Goal: Task Accomplishment & Management: Use online tool/utility

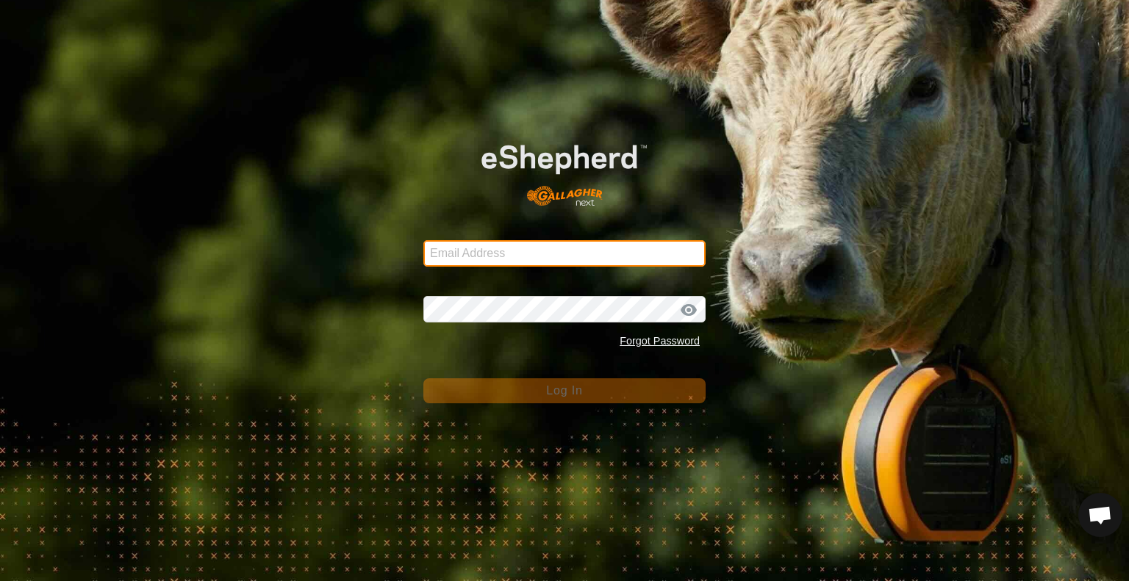
click at [525, 247] on input "Email Address" at bounding box center [564, 253] width 282 height 26
type input "[EMAIL_ADDRESS][DOMAIN_NAME]"
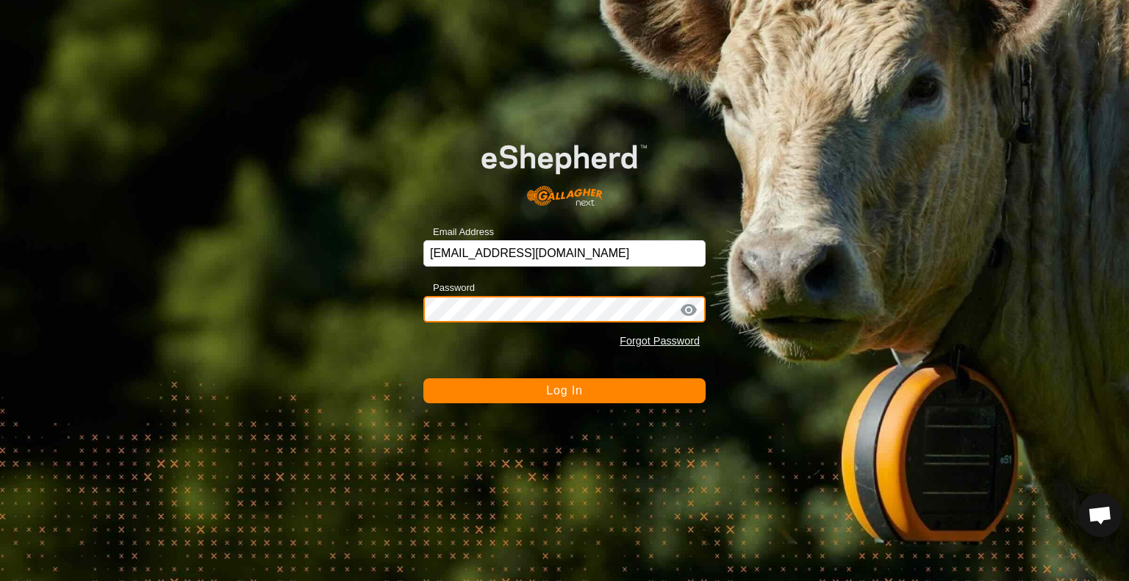
click at [423, 379] on button "Log In" at bounding box center [564, 391] width 282 height 25
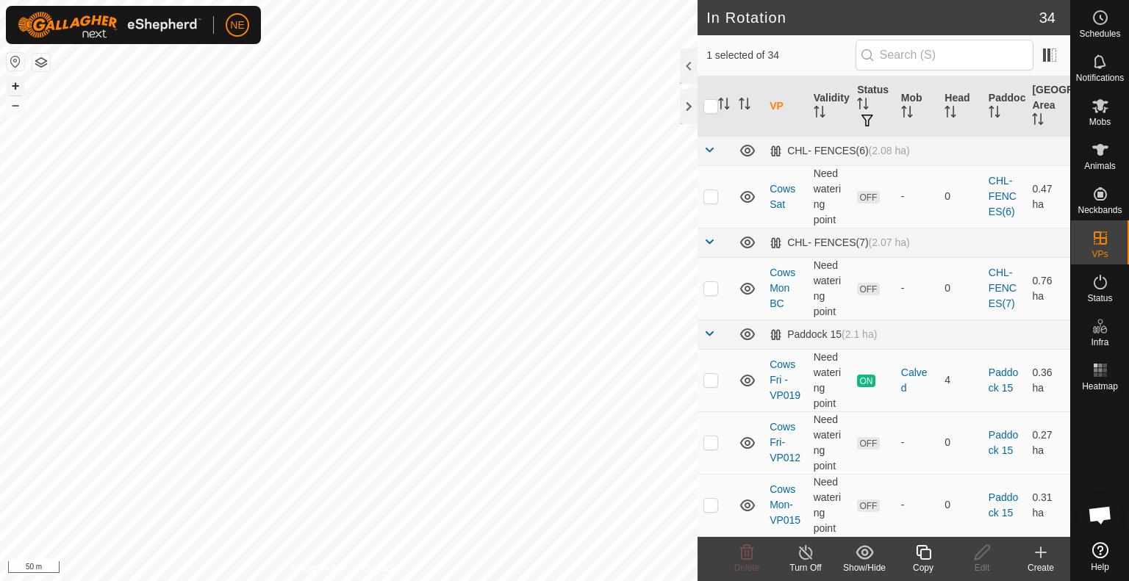
click at [16, 87] on button "+" at bounding box center [16, 86] width 18 height 18
click at [924, 566] on div "Copy" at bounding box center [923, 568] width 59 height 13
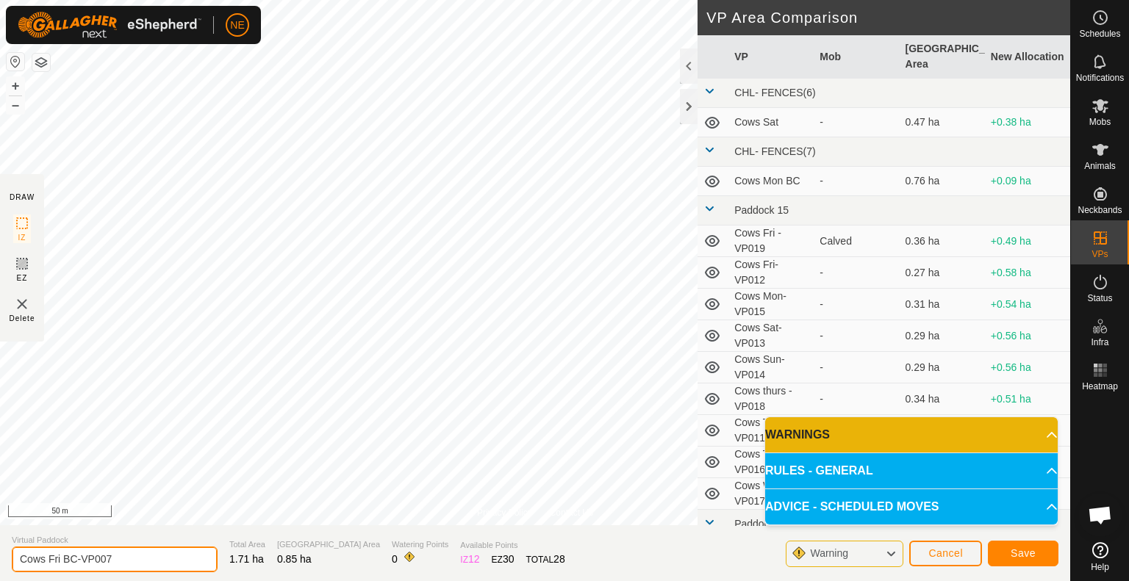
click at [128, 561] on input "Cows Fri BC-VP007" at bounding box center [115, 560] width 206 height 26
type input "Cows Sat move"
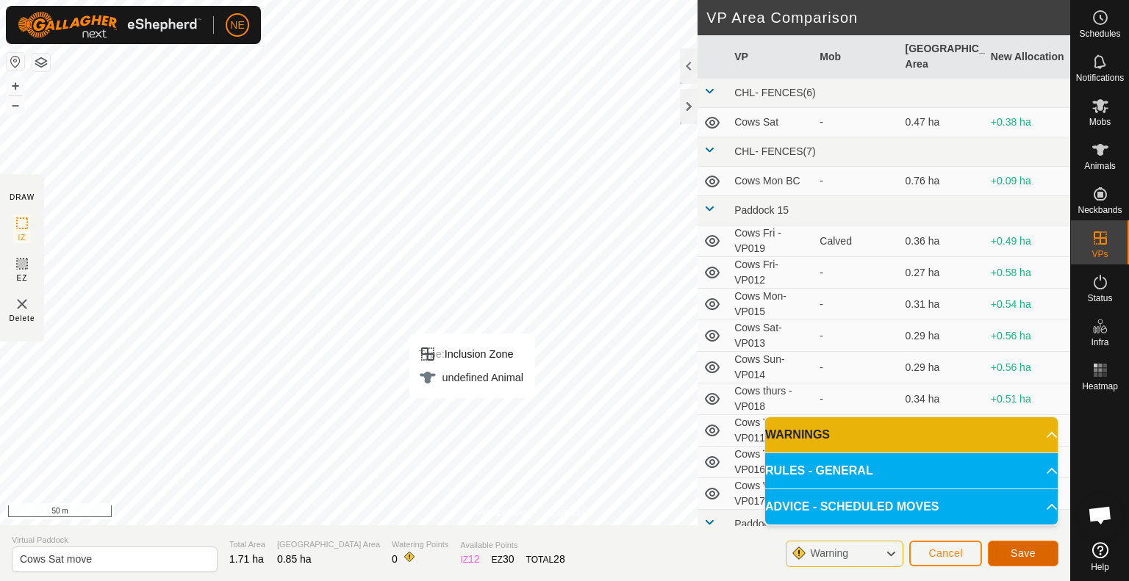
click at [1008, 544] on button "Save" at bounding box center [1023, 554] width 71 height 26
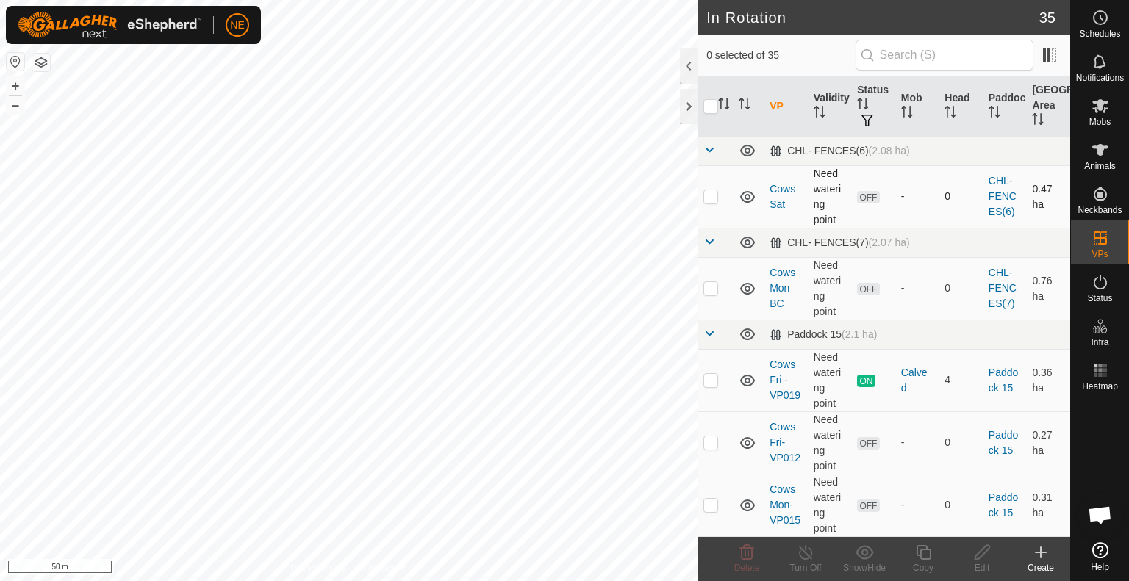
click at [717, 195] on p-tablecheckbox at bounding box center [710, 196] width 15 height 12
checkbox input "true"
checkbox input "false"
checkbox input "true"
click at [921, 564] on div "Copy" at bounding box center [923, 568] width 59 height 13
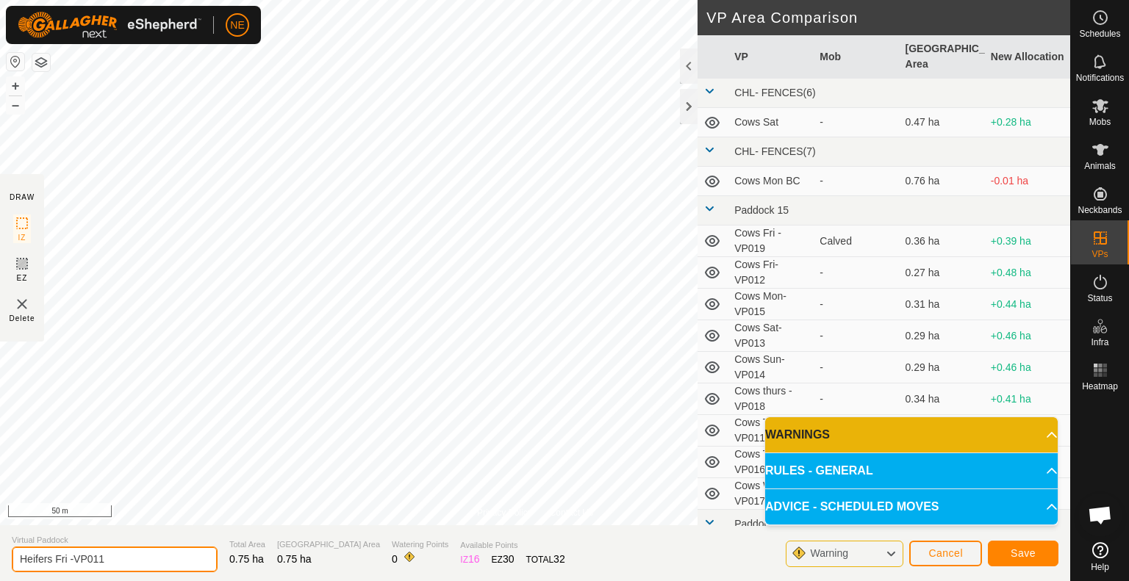
click at [71, 559] on input "Heifers Fri -VP011" at bounding box center [115, 560] width 206 height 26
type input "Heifers Sat -VP011"
click at [1014, 563] on button "Save" at bounding box center [1023, 554] width 71 height 26
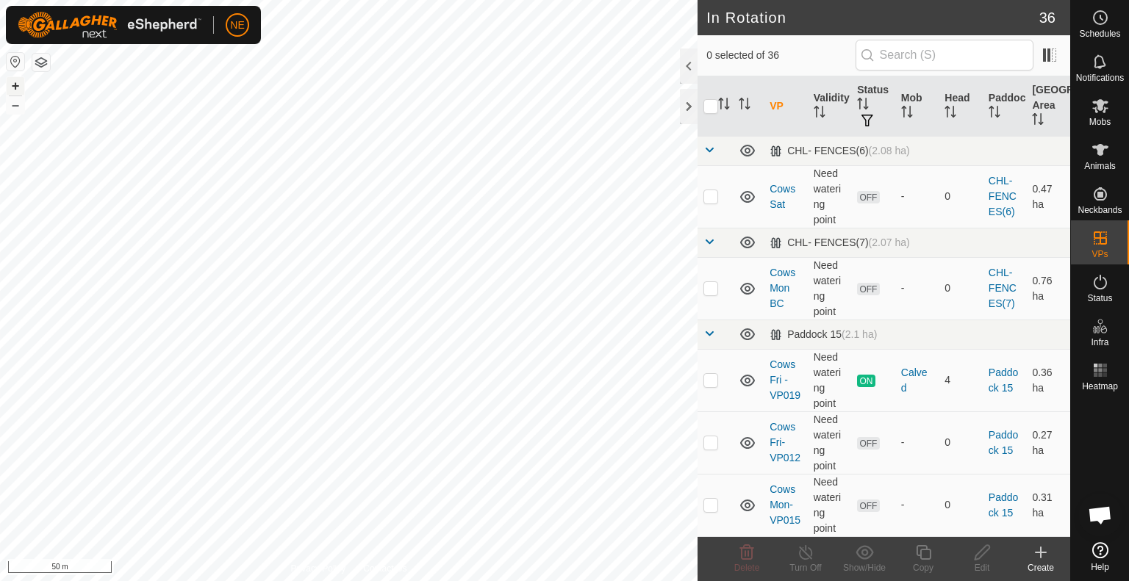
click at [18, 85] on button "+" at bounding box center [16, 86] width 18 height 18
checkbox input "true"
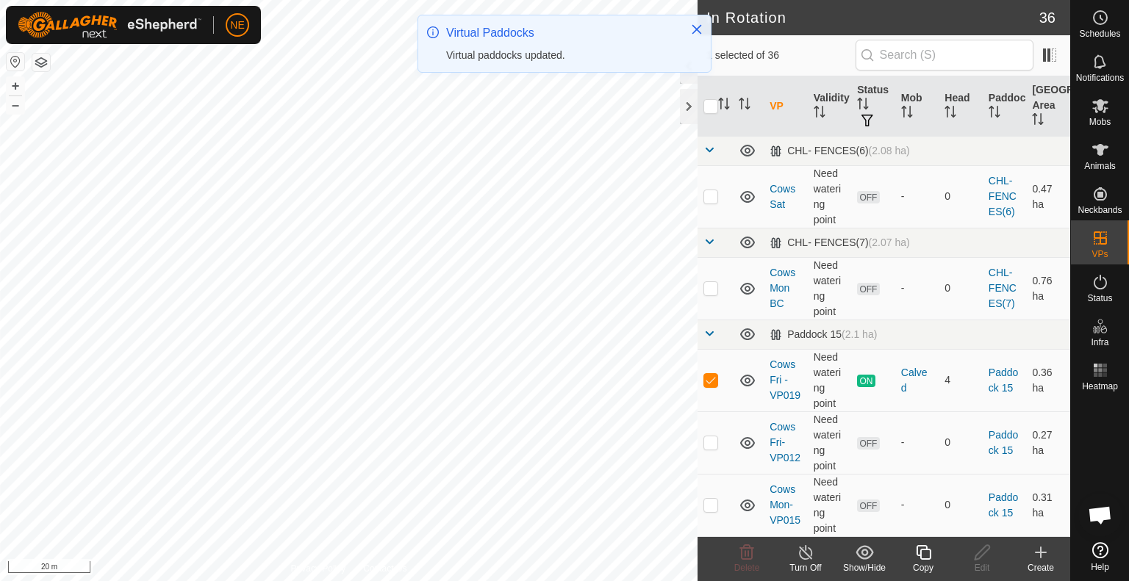
click at [925, 561] on icon at bounding box center [923, 553] width 18 height 18
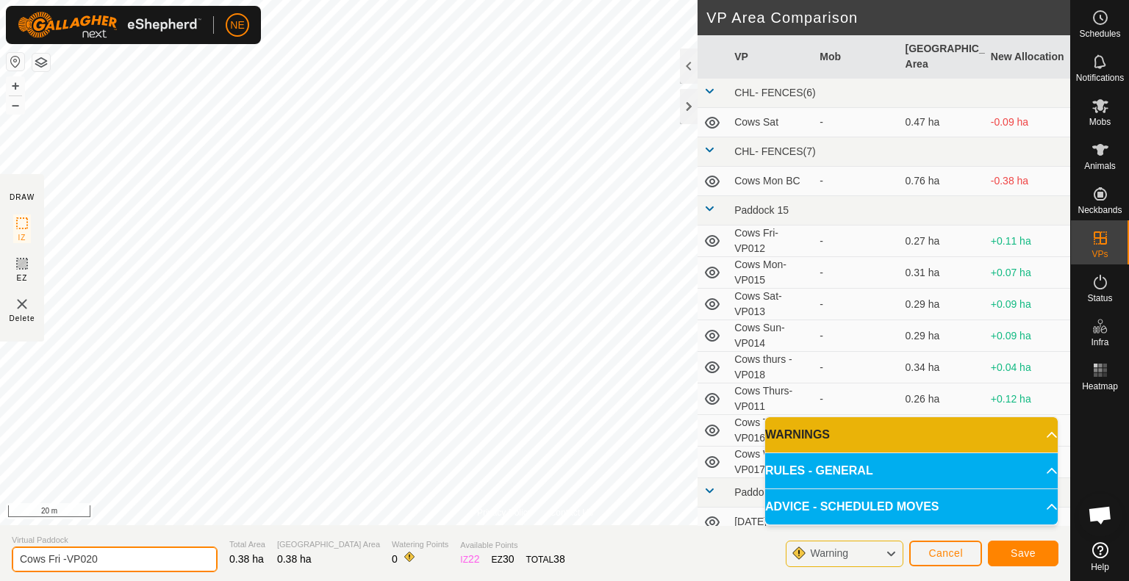
click at [61, 557] on input "Cows Fri -VP020" at bounding box center [115, 560] width 206 height 26
type input "Cows Sat -VP020"
click at [1009, 551] on button "Save" at bounding box center [1023, 554] width 71 height 26
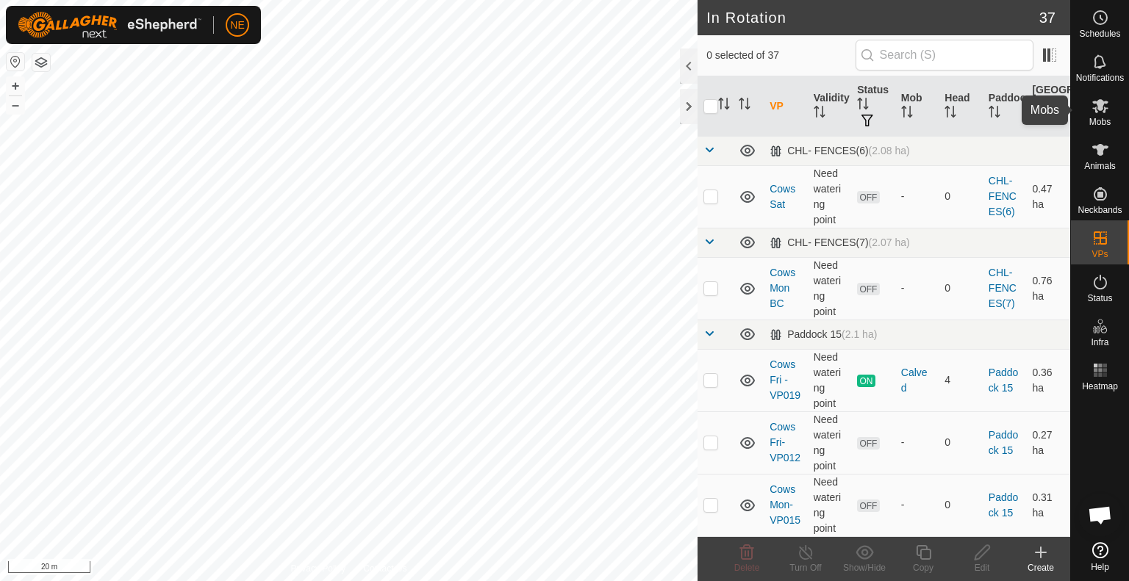
click at [1089, 123] on span "Mobs" at bounding box center [1099, 122] width 21 height 9
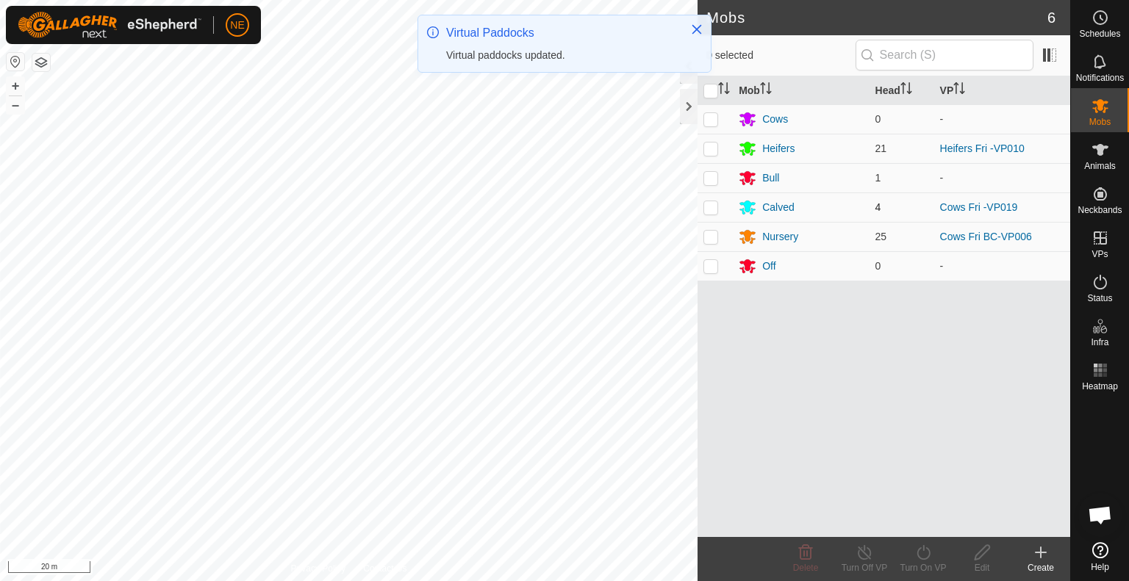
click at [712, 208] on p-checkbox at bounding box center [710, 207] width 15 height 12
checkbox input "true"
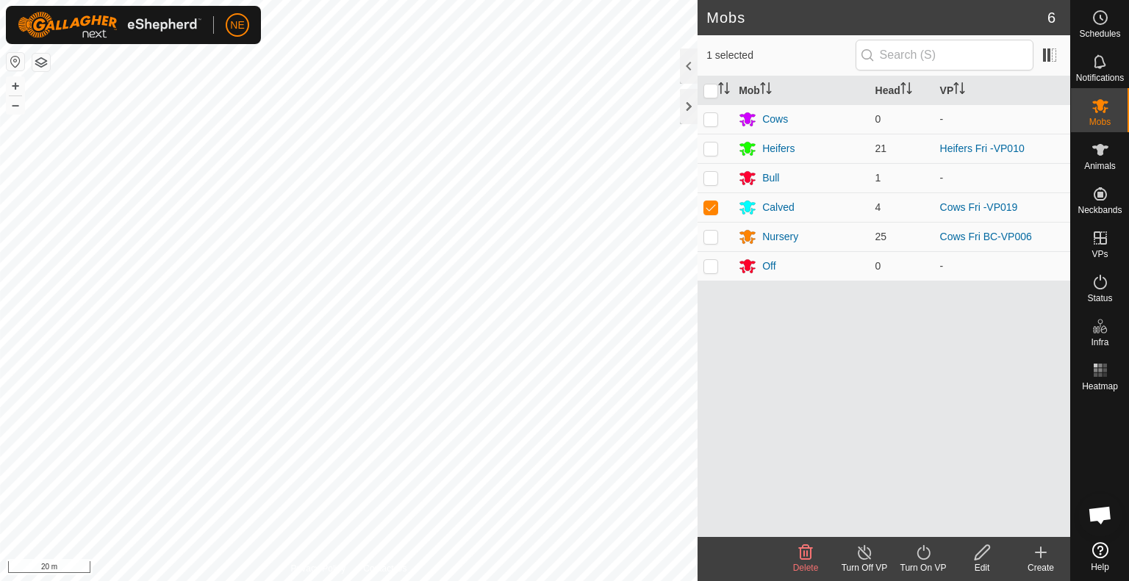
click at [923, 558] on icon at bounding box center [923, 553] width 18 height 18
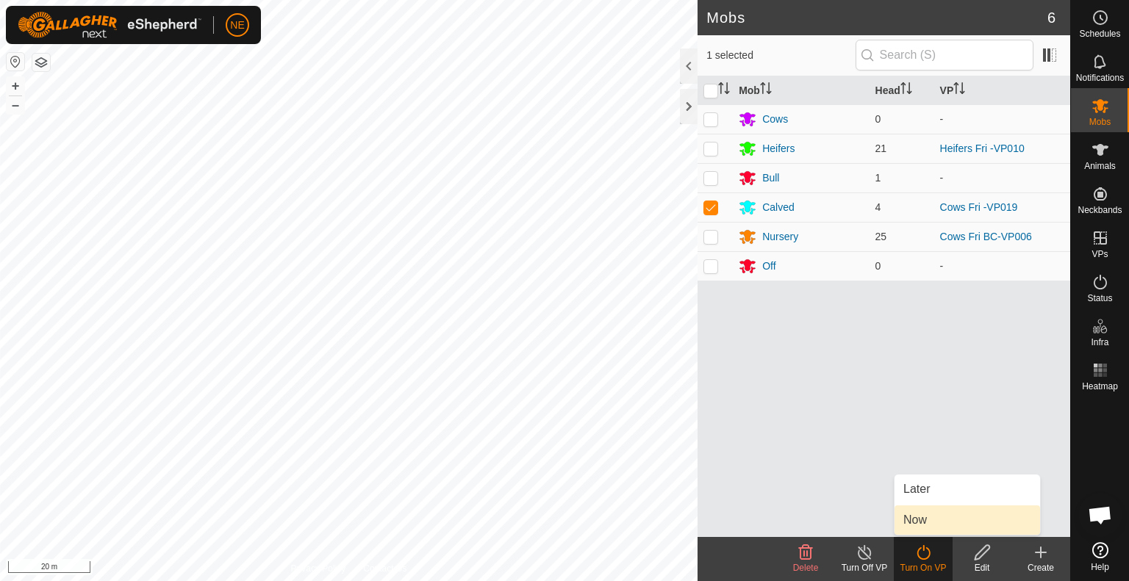
click at [917, 528] on link "Now" at bounding box center [967, 520] width 146 height 29
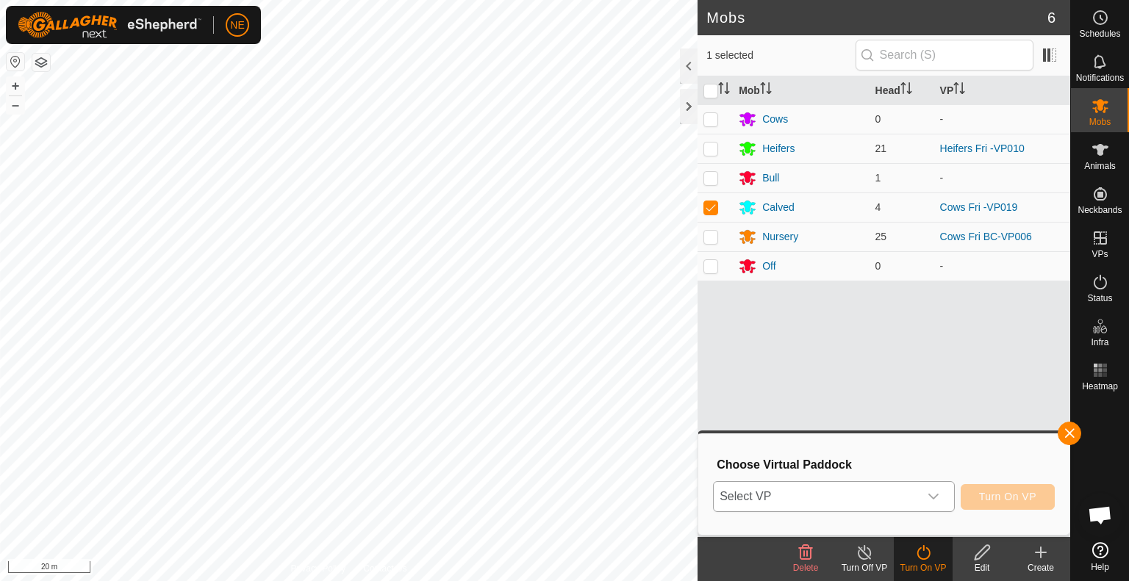
click at [934, 503] on div "dropdown trigger" at bounding box center [933, 496] width 29 height 29
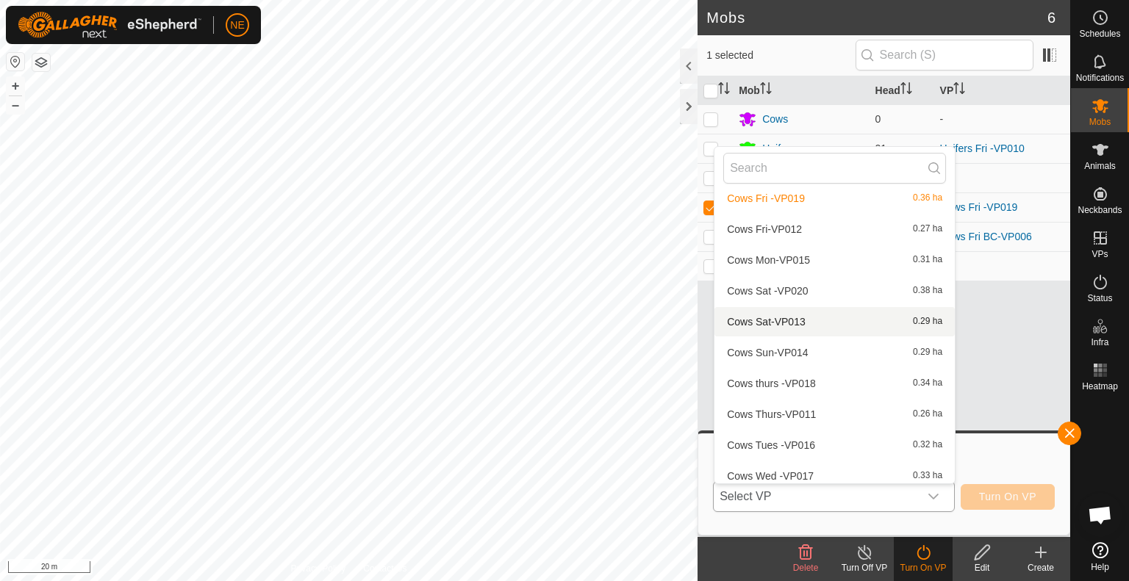
scroll to position [198, 0]
click at [754, 258] on li "Cows Sat -VP020 0.38 ha" at bounding box center [834, 261] width 240 height 29
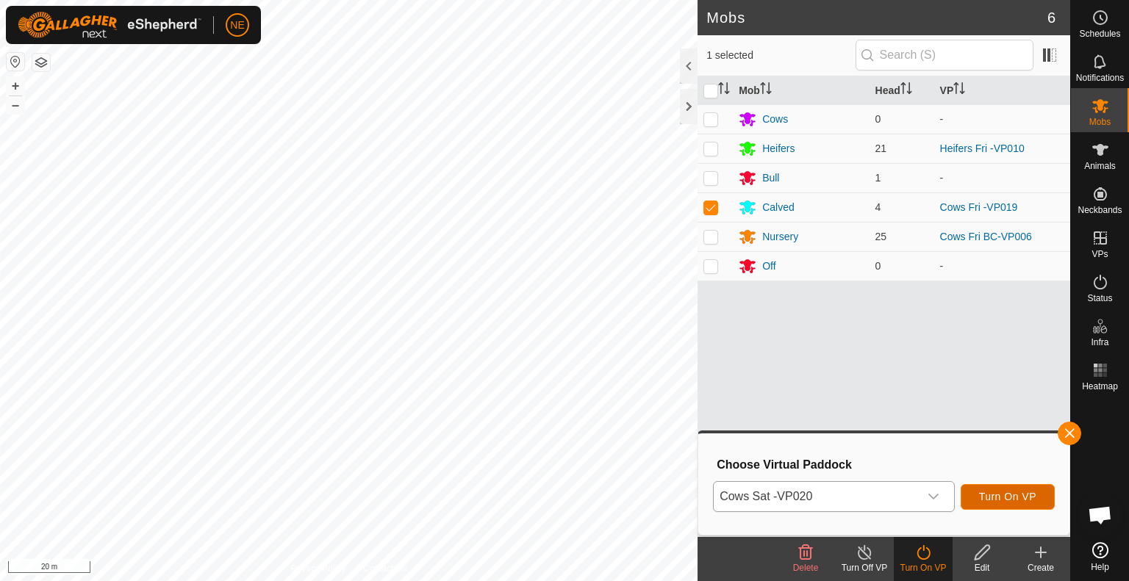
click at [973, 502] on button "Turn On VP" at bounding box center [1008, 497] width 94 height 26
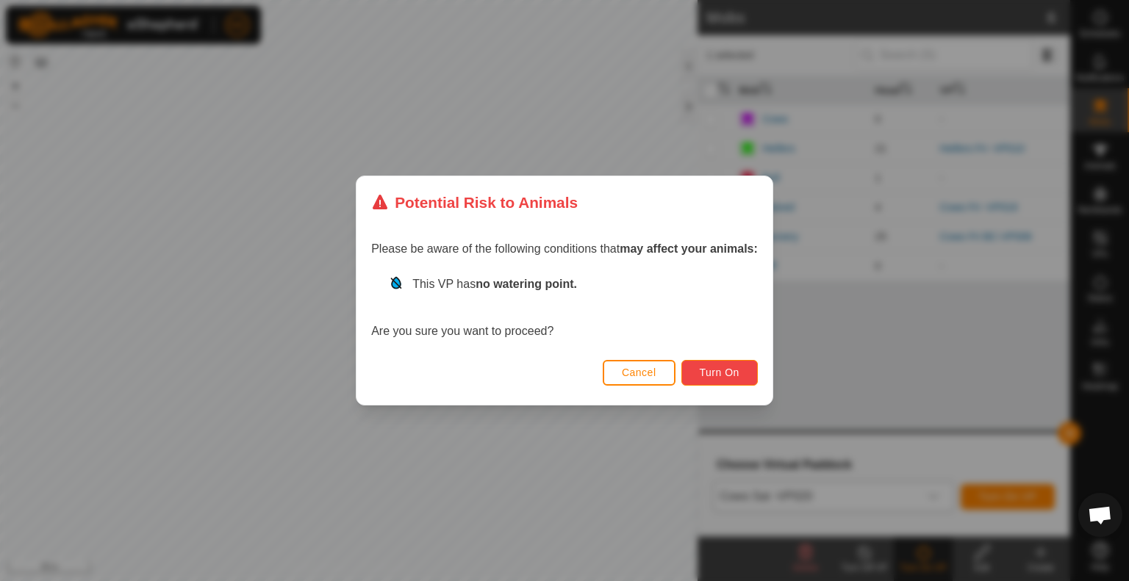
click at [714, 376] on span "Turn On" at bounding box center [720, 373] width 40 height 12
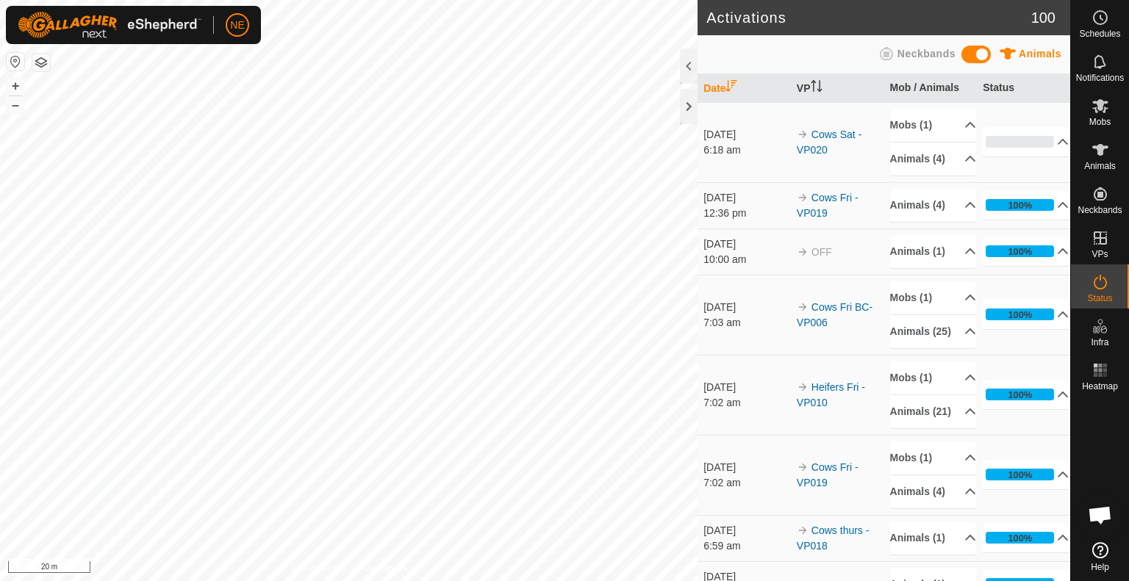
click at [734, 456] on div "Activations 100 Animals Neckbands Date VP Mob / Animals Status 13 Sept 2025 6:1…" at bounding box center [535, 290] width 1070 height 581
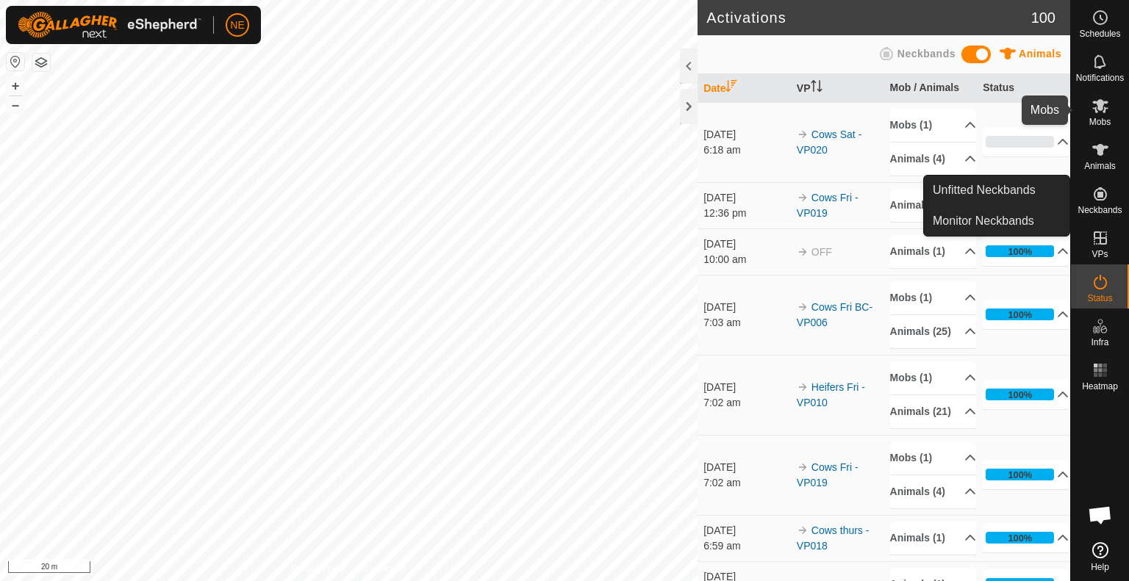
click at [1099, 120] on span "Mobs" at bounding box center [1099, 122] width 21 height 9
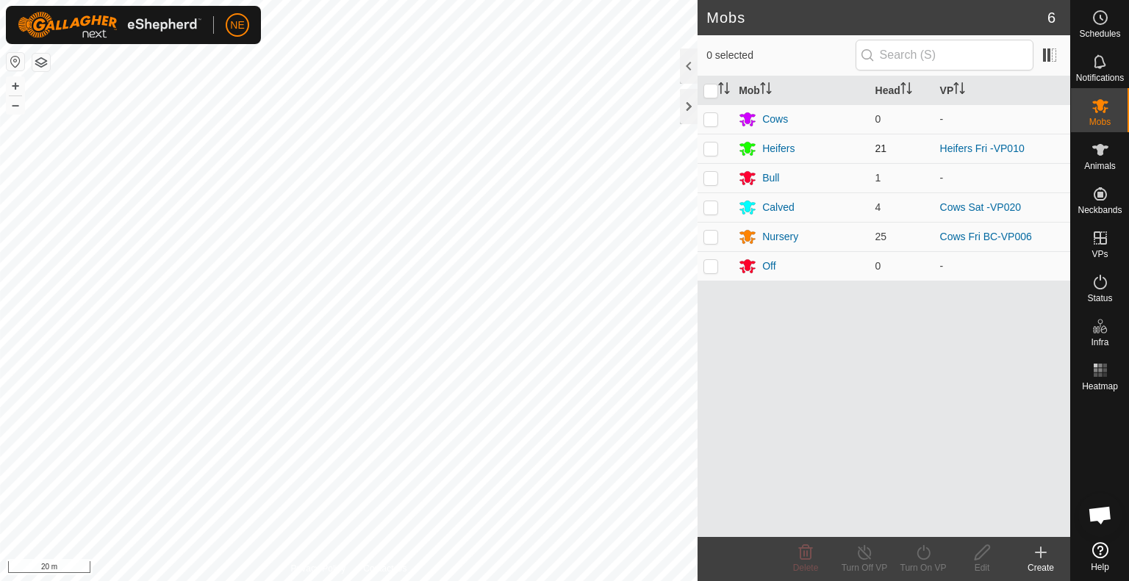
click at [709, 145] on p-checkbox at bounding box center [710, 149] width 15 height 12
checkbox input "true"
click at [913, 556] on turn-on-svg-icon at bounding box center [923, 553] width 59 height 18
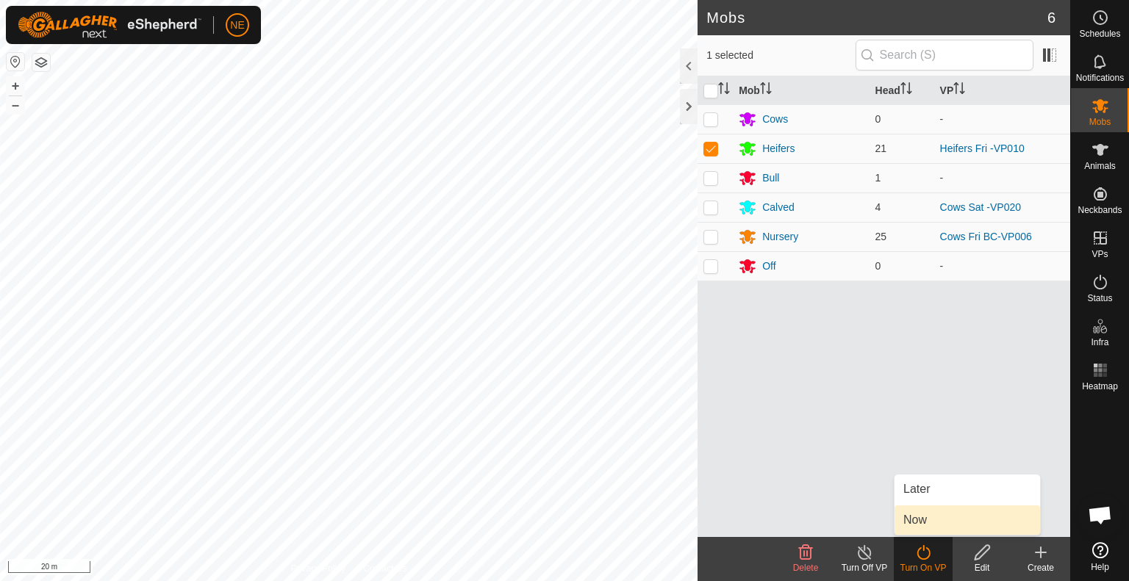
click at [905, 521] on link "Now" at bounding box center [967, 520] width 146 height 29
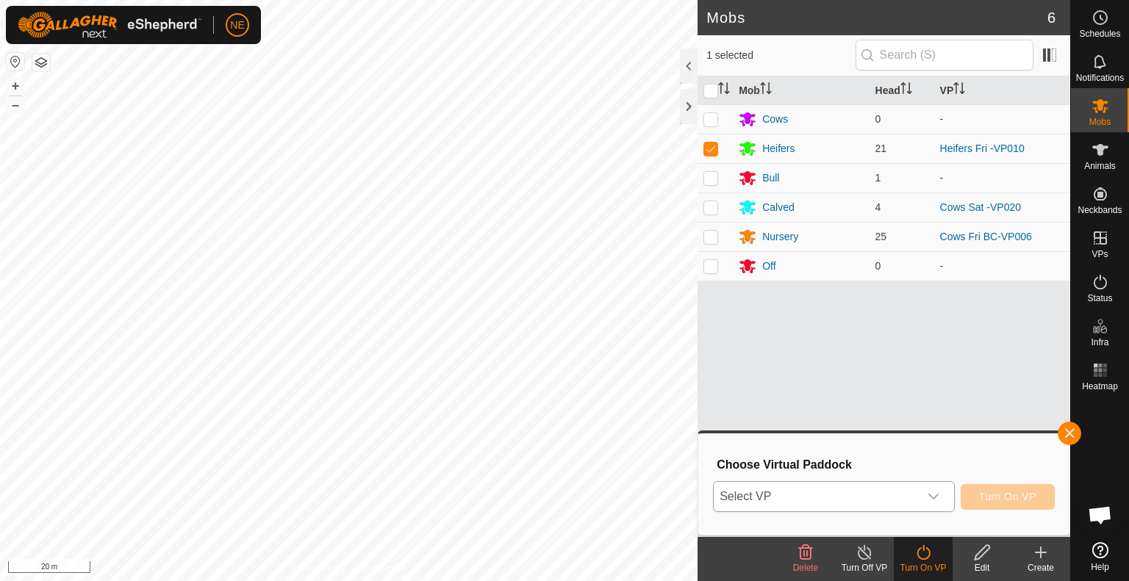
click at [936, 496] on icon "dropdown trigger" at bounding box center [933, 497] width 10 height 6
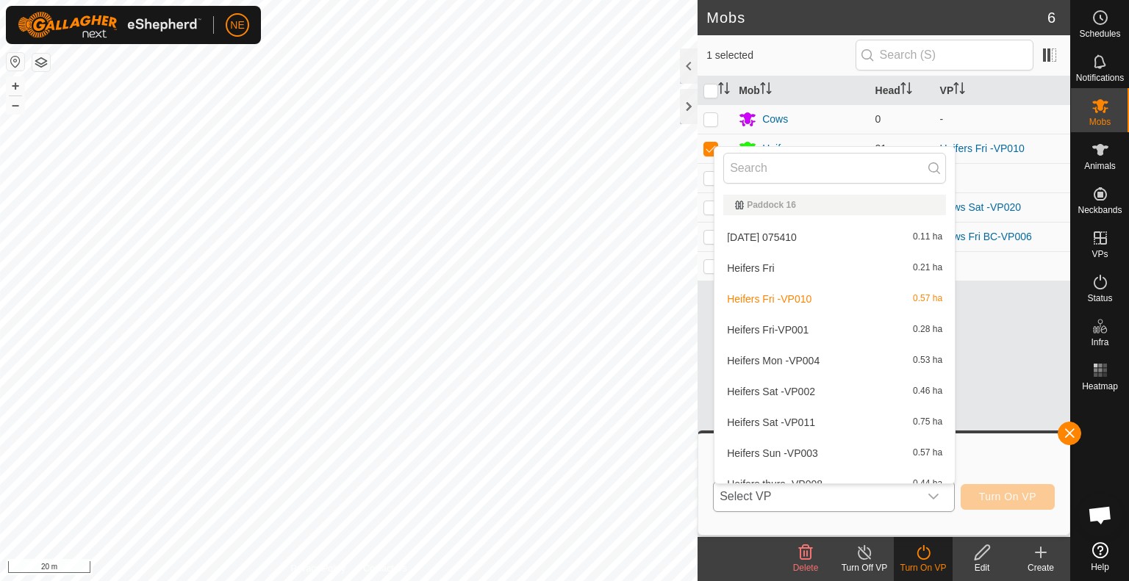
scroll to position [488, 0]
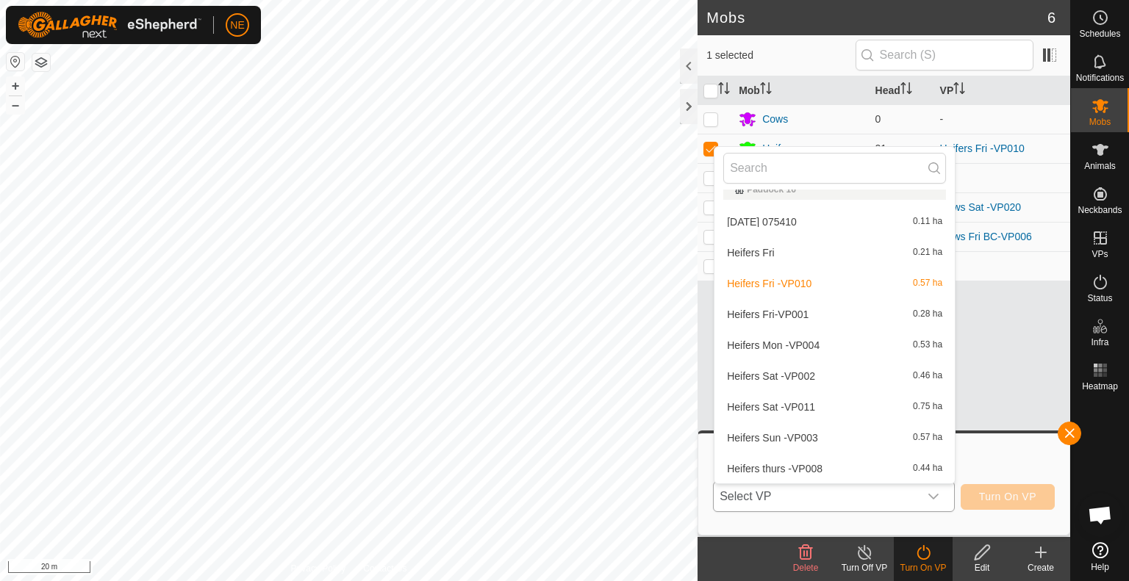
click at [793, 399] on li "Heifers Sat -VP011 0.75 ha" at bounding box center [834, 406] width 240 height 29
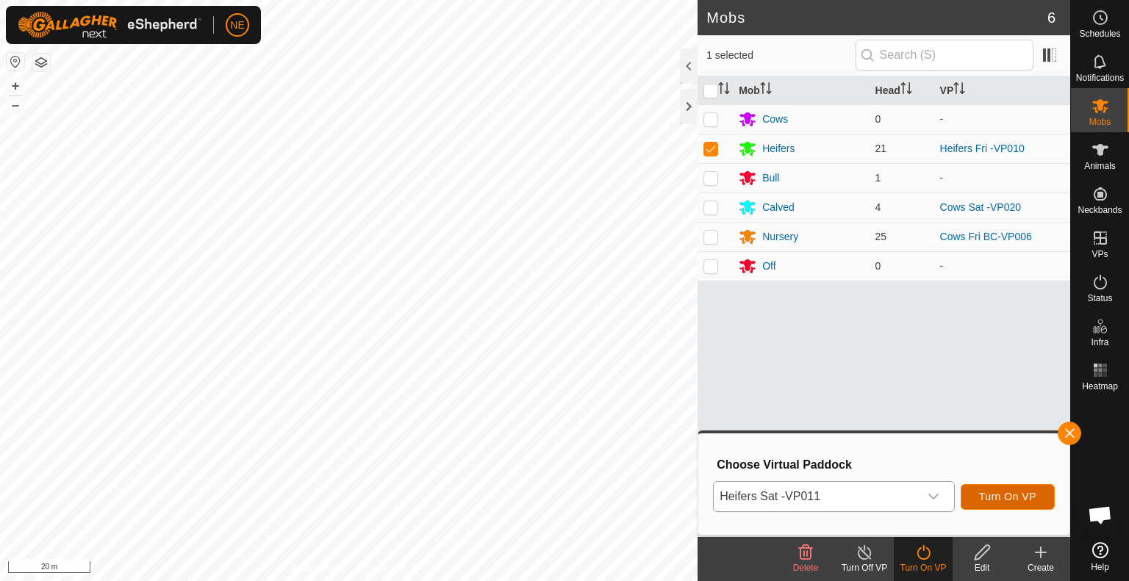
click at [976, 497] on button "Turn On VP" at bounding box center [1008, 497] width 94 height 26
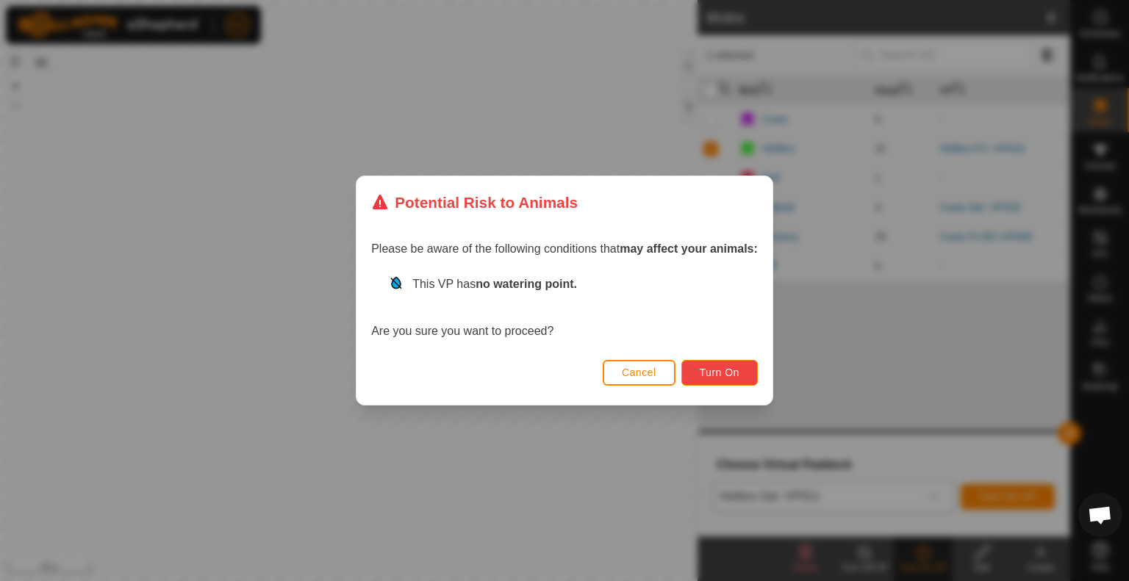
click at [739, 365] on button "Turn On" at bounding box center [719, 373] width 76 height 26
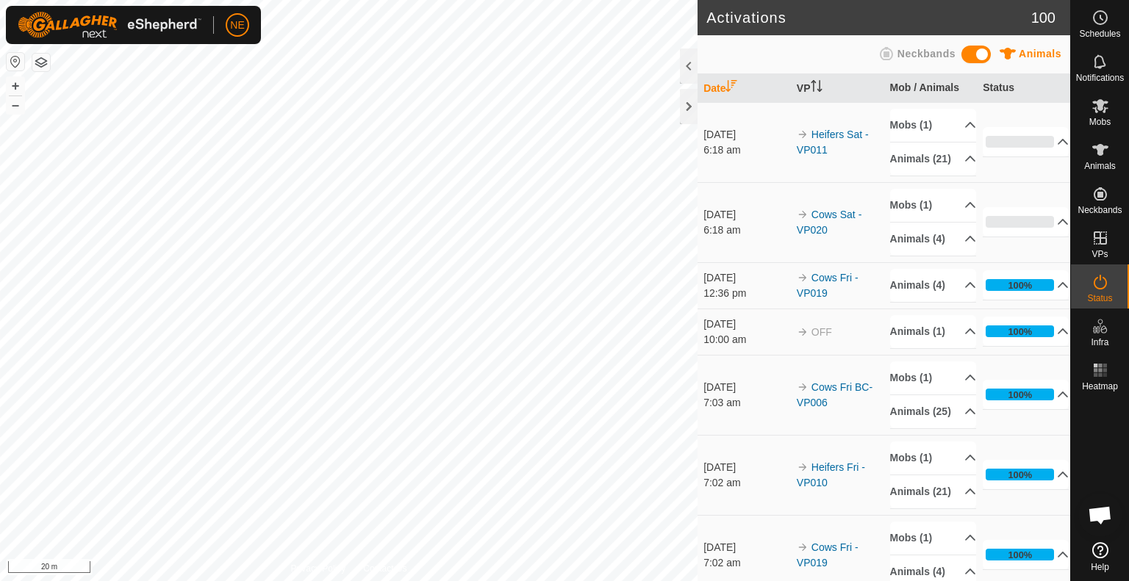
click at [541, 581] on html "NE Schedules Notifications Mobs Animals Neckbands VPs Status Infra Heatmap Help…" at bounding box center [564, 290] width 1129 height 581
click at [540, 581] on html "NE Schedules Notifications Mobs Animals Neckbands VPs Status Infra Heatmap Help…" at bounding box center [564, 290] width 1129 height 581
click at [527, 581] on html "NE Schedules Notifications Mobs Animals Neckbands VPs Status Infra Heatmap Help…" at bounding box center [564, 290] width 1129 height 581
click at [1100, 118] on span "Mobs" at bounding box center [1099, 122] width 21 height 9
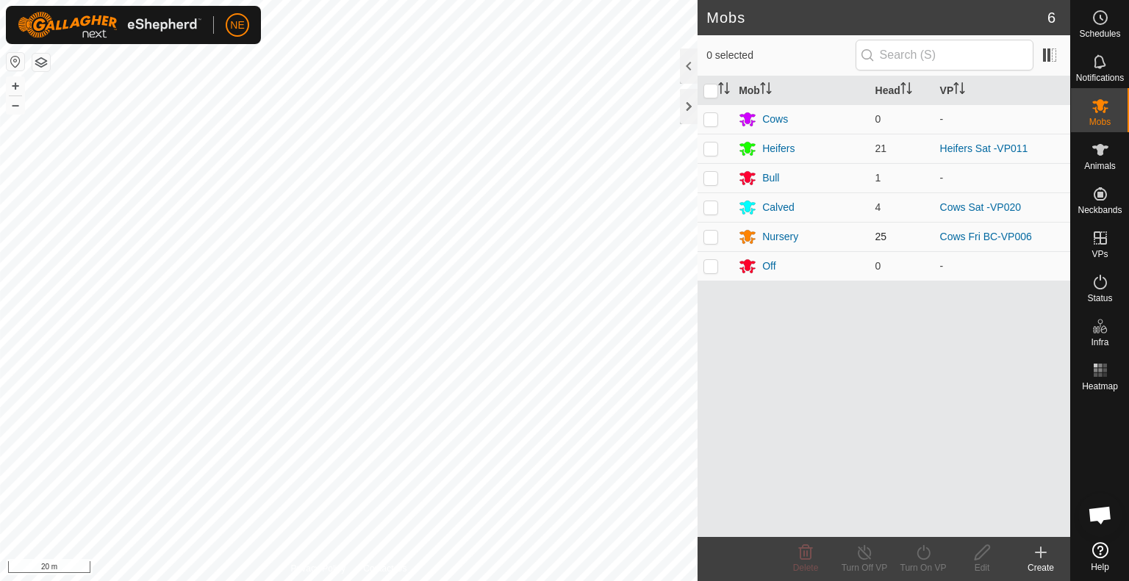
click at [701, 240] on td at bounding box center [715, 236] width 35 height 29
checkbox input "true"
click at [918, 563] on div "Turn On VP" at bounding box center [923, 568] width 59 height 13
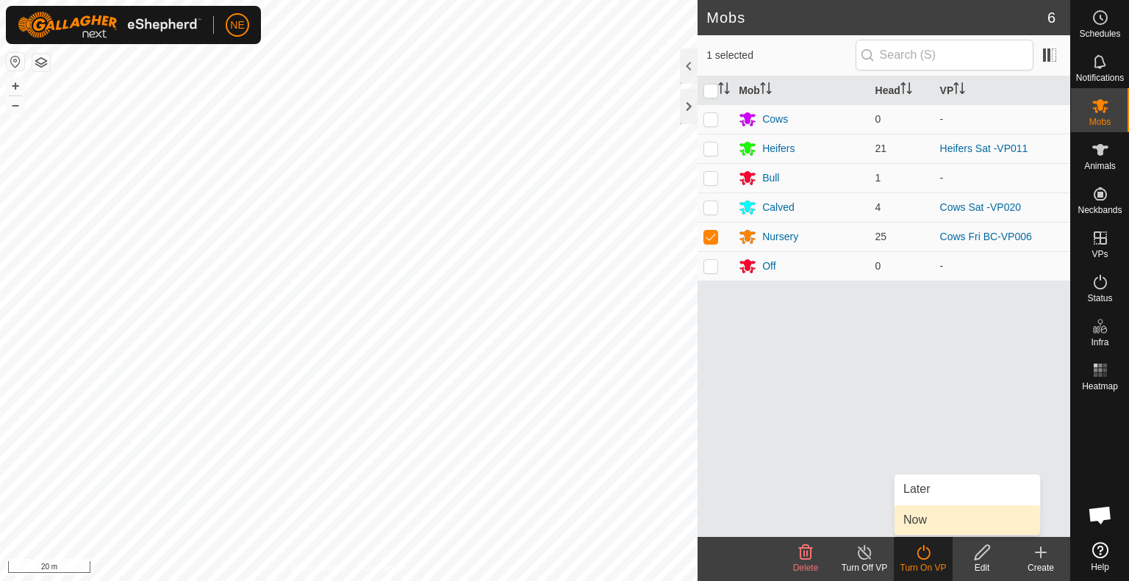
click at [920, 521] on link "Now" at bounding box center [967, 520] width 146 height 29
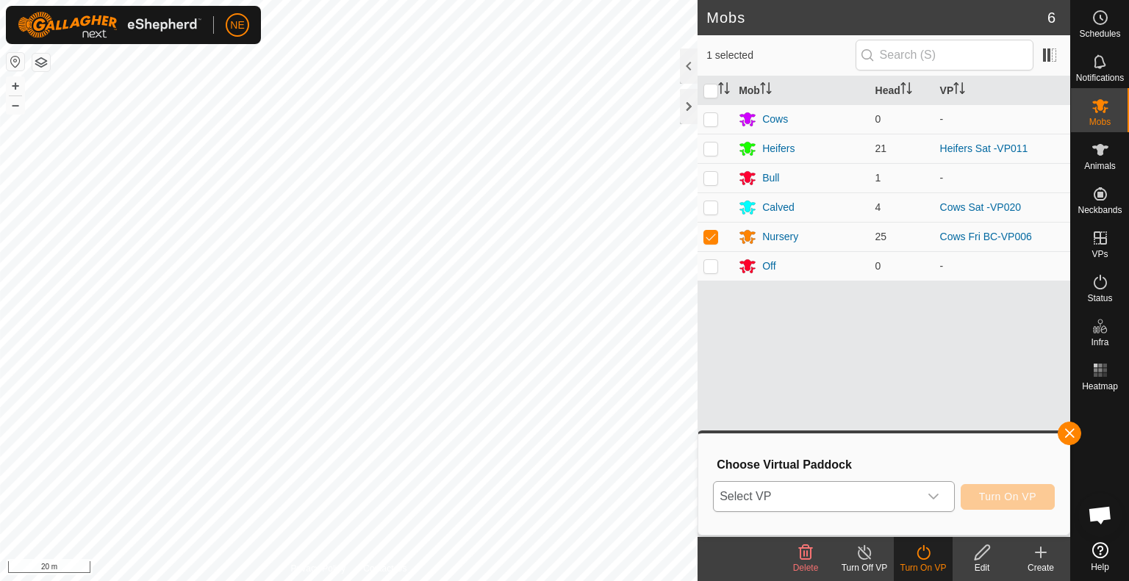
click at [936, 499] on icon "dropdown trigger" at bounding box center [934, 497] width 12 height 12
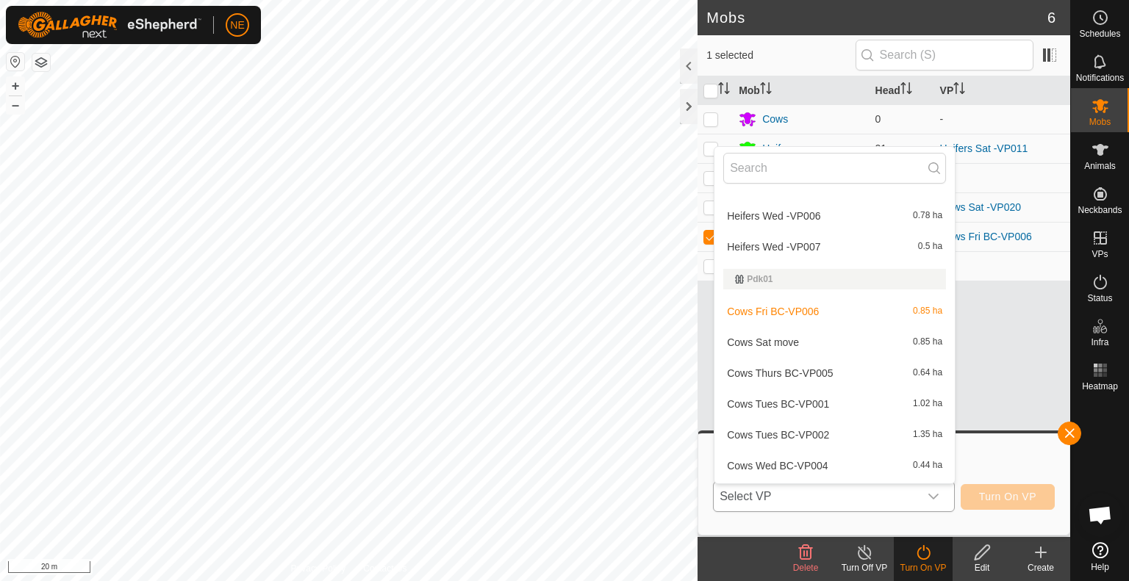
scroll to position [882, 0]
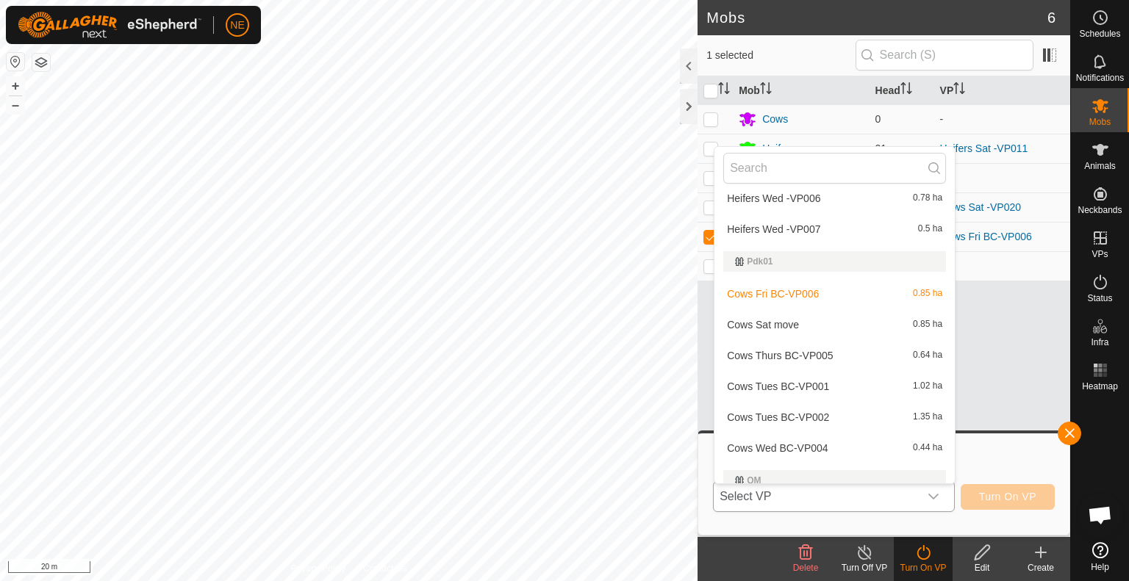
click at [797, 322] on li "Cows Sat move 0.85 ha" at bounding box center [834, 324] width 240 height 29
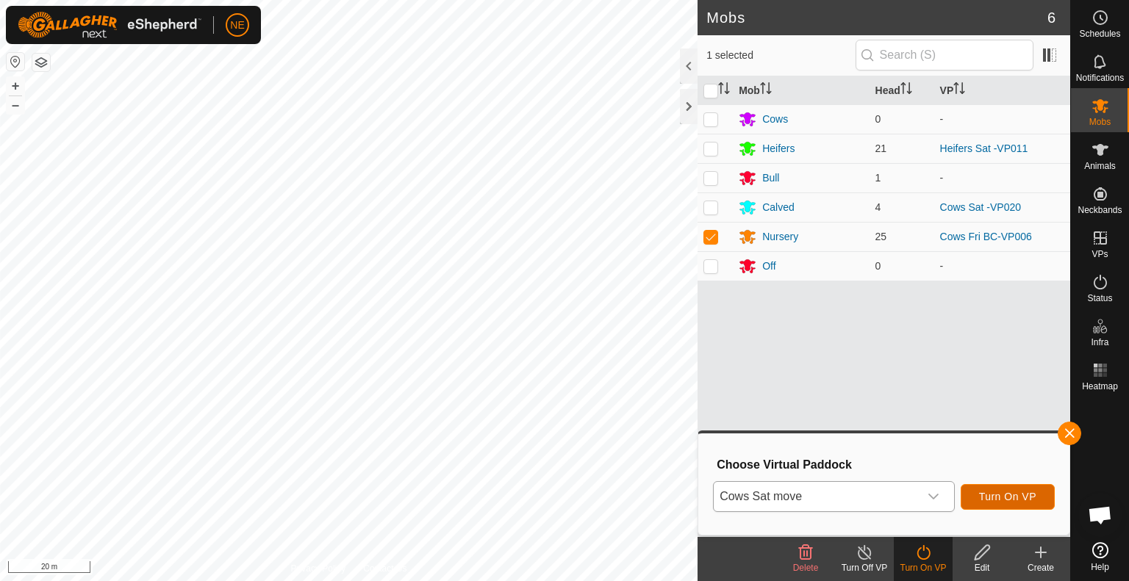
click at [991, 501] on span "Turn On VP" at bounding box center [1007, 497] width 57 height 12
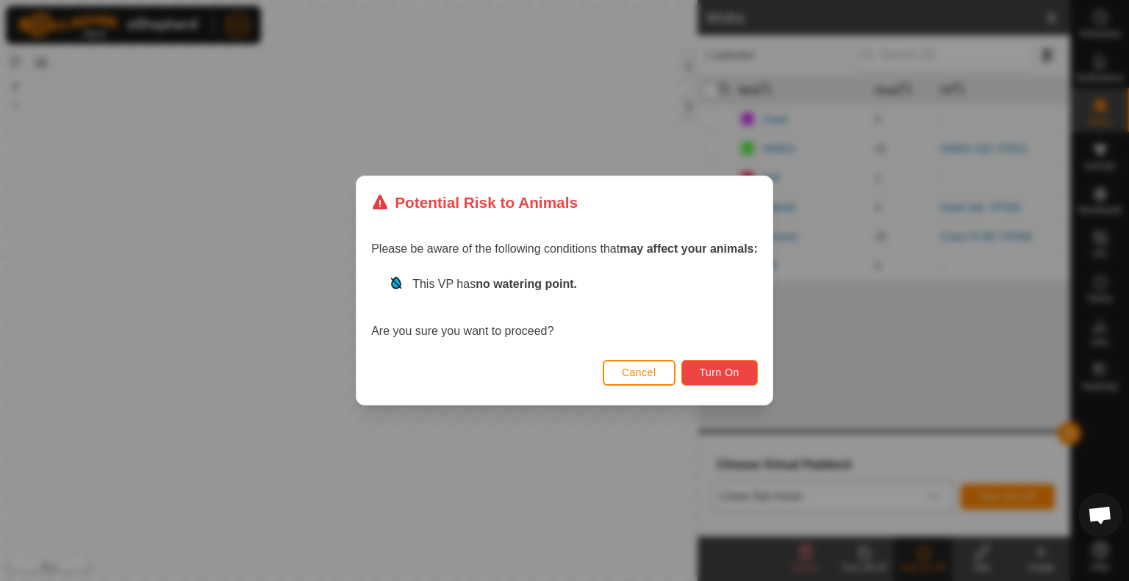
click at [702, 368] on span "Turn On" at bounding box center [720, 373] width 40 height 12
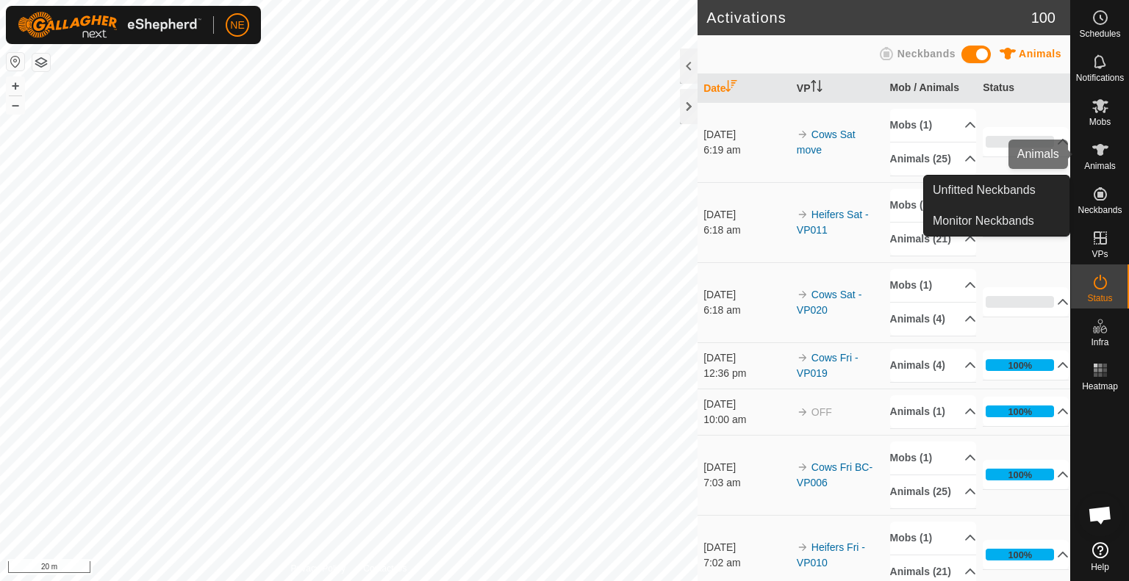
click at [1102, 151] on icon at bounding box center [1100, 150] width 18 height 18
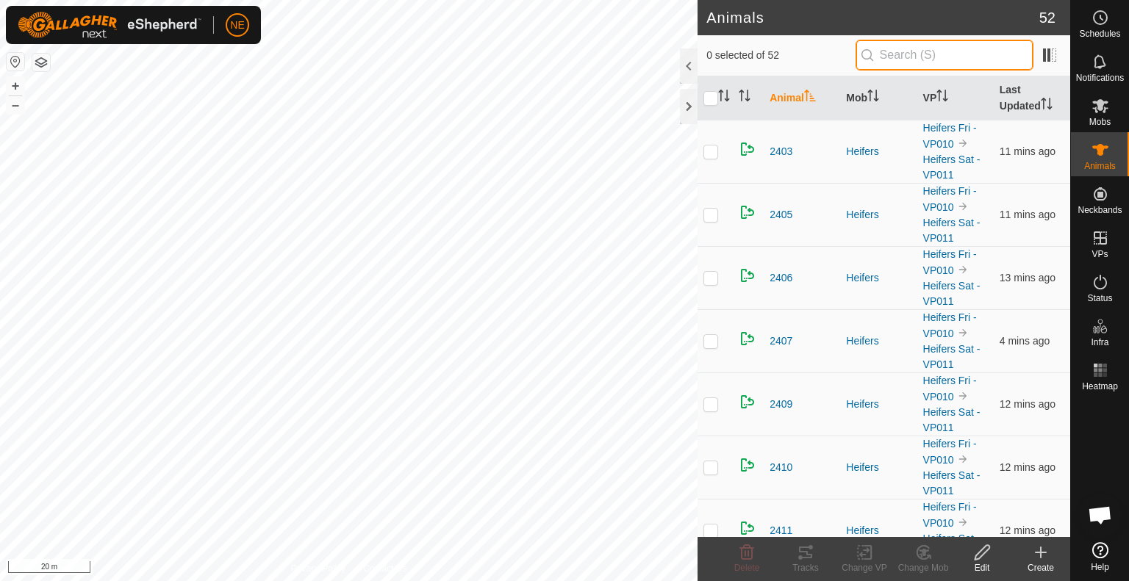
click at [887, 52] on input "text" at bounding box center [945, 55] width 178 height 31
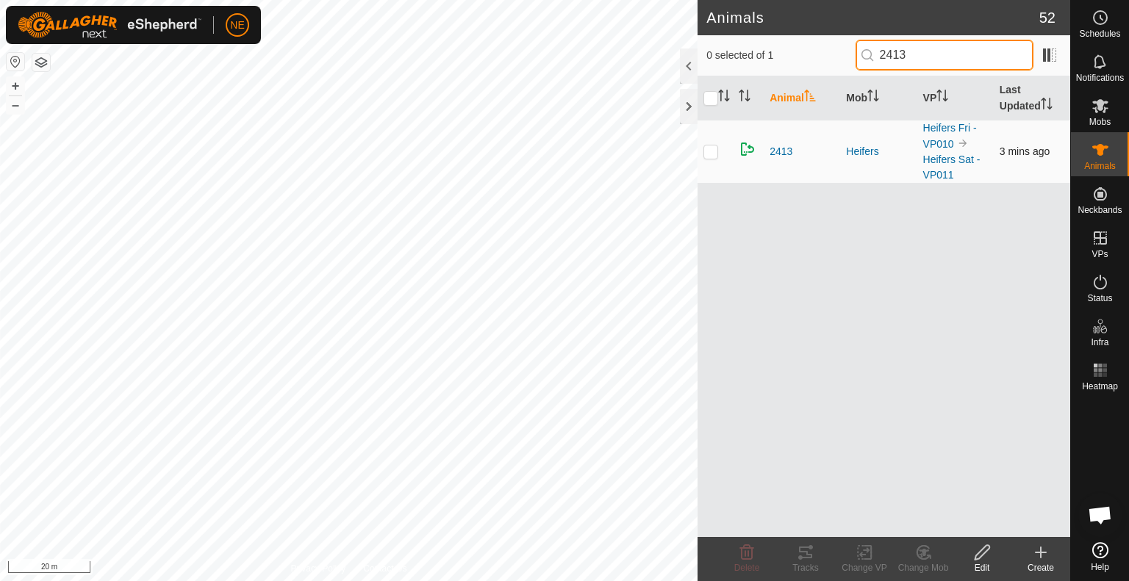
type input "2413"
click at [709, 154] on p-checkbox at bounding box center [710, 152] width 15 height 12
checkbox input "true"
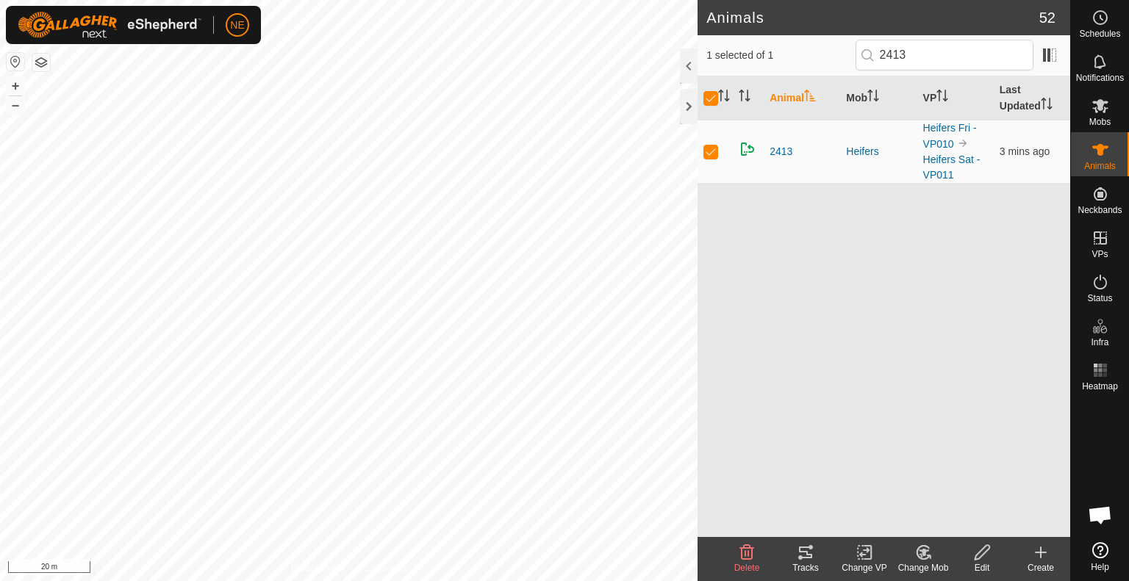
click at [803, 556] on icon at bounding box center [806, 553] width 18 height 18
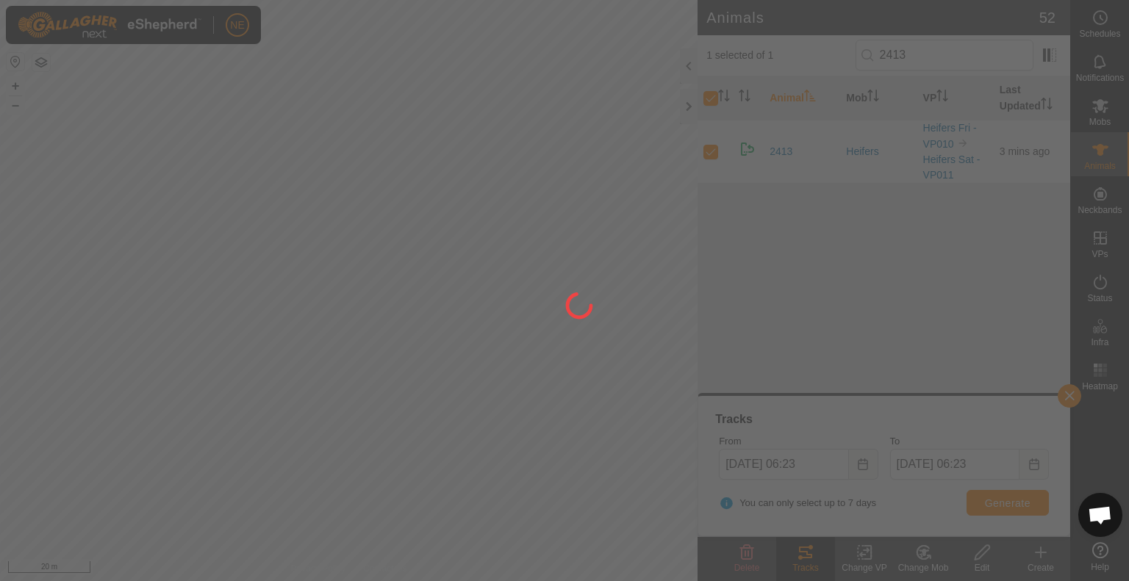
click at [985, 506] on div at bounding box center [564, 290] width 1129 height 581
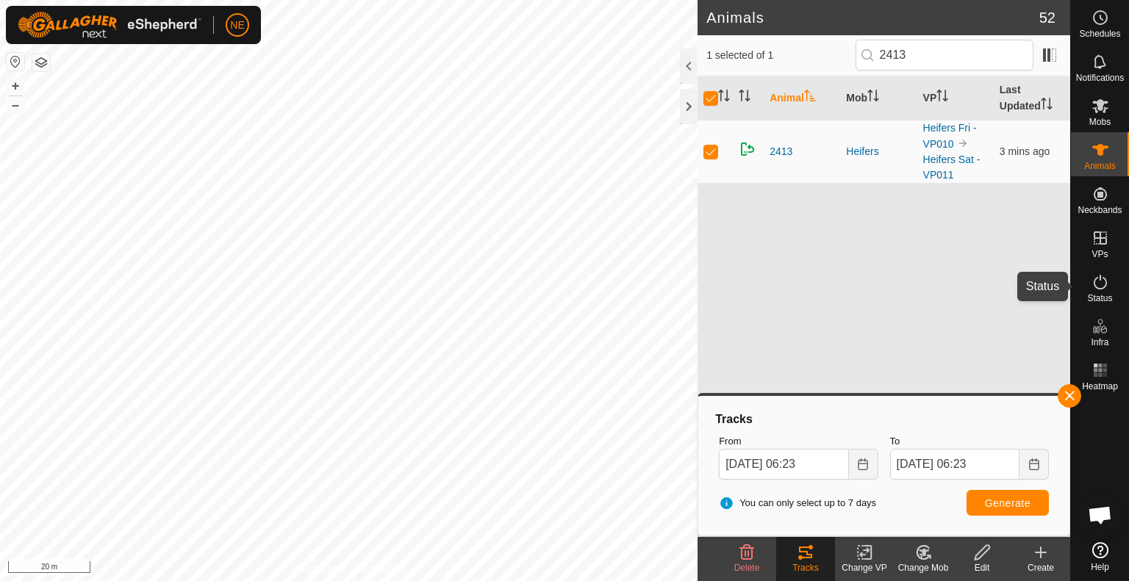
click at [1106, 284] on icon at bounding box center [1100, 282] width 18 height 18
